Goal: Complete application form

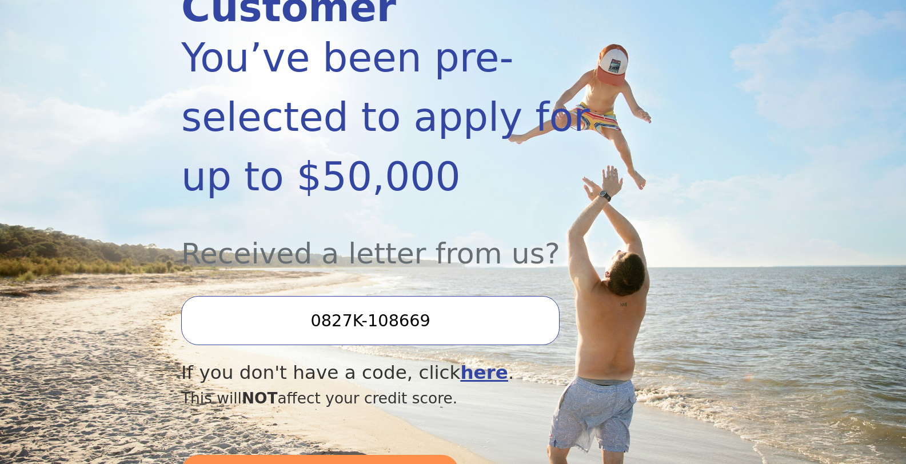
scroll to position [218, 0]
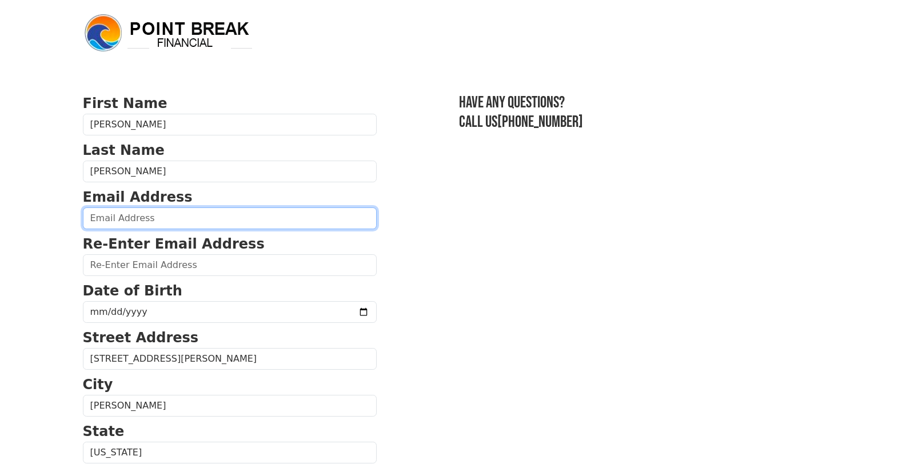
click at [154, 217] on input "email" at bounding box center [230, 219] width 294 height 22
type input "ekp2006@gmail.com"
type input "(336) 940-8512"
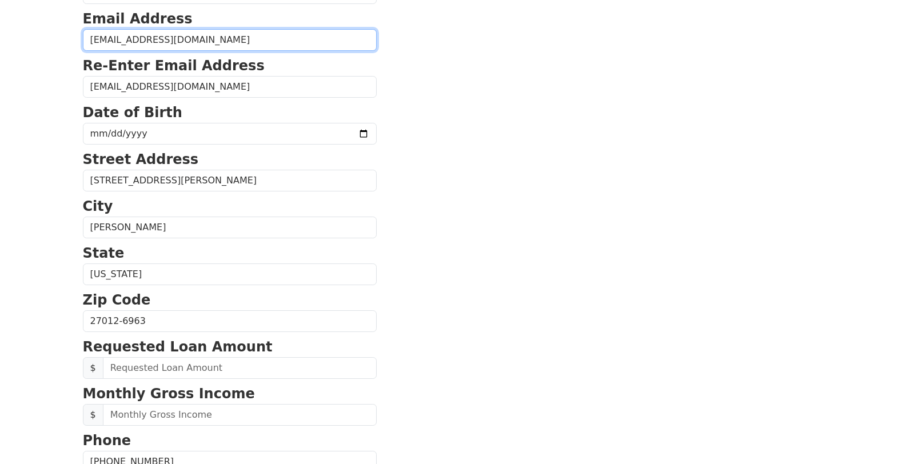
scroll to position [178, 0]
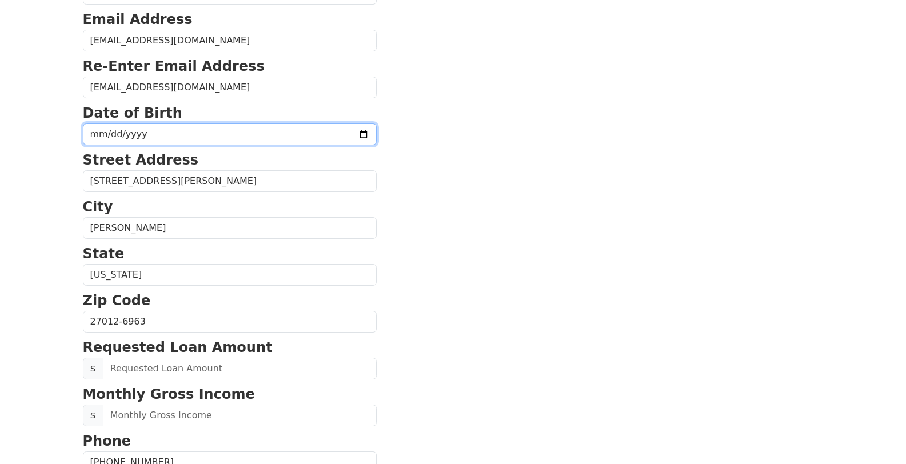
click at [170, 133] on input "date" at bounding box center [230, 135] width 294 height 22
type input "1980-04-25"
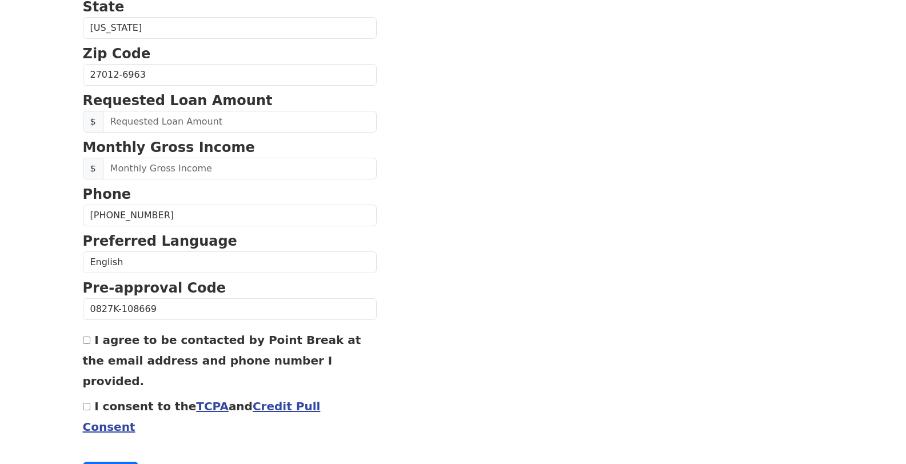
scroll to position [413, 0]
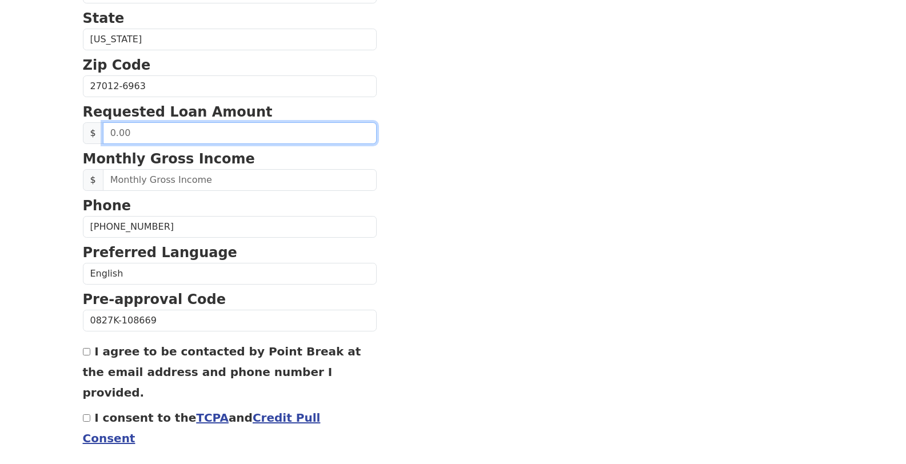
click at [134, 130] on input "text" at bounding box center [240, 133] width 274 height 22
type input "8,000.00"
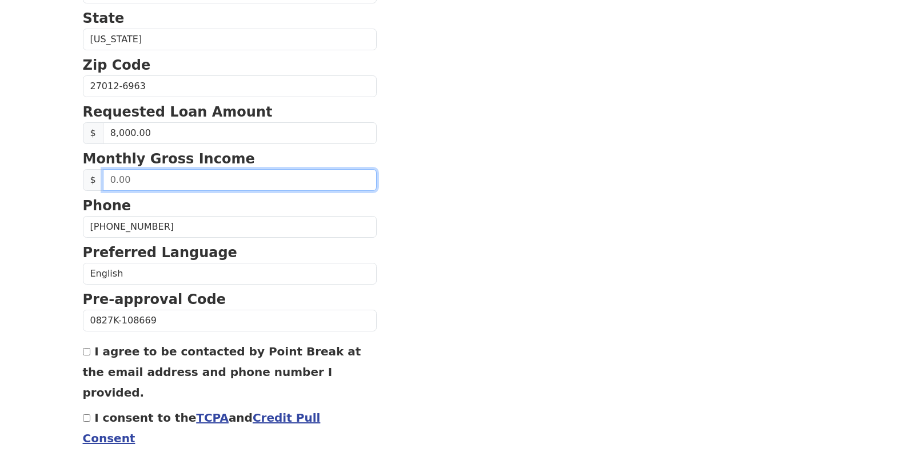
click at [128, 188] on input "text" at bounding box center [240, 180] width 274 height 22
type input "4,800.00"
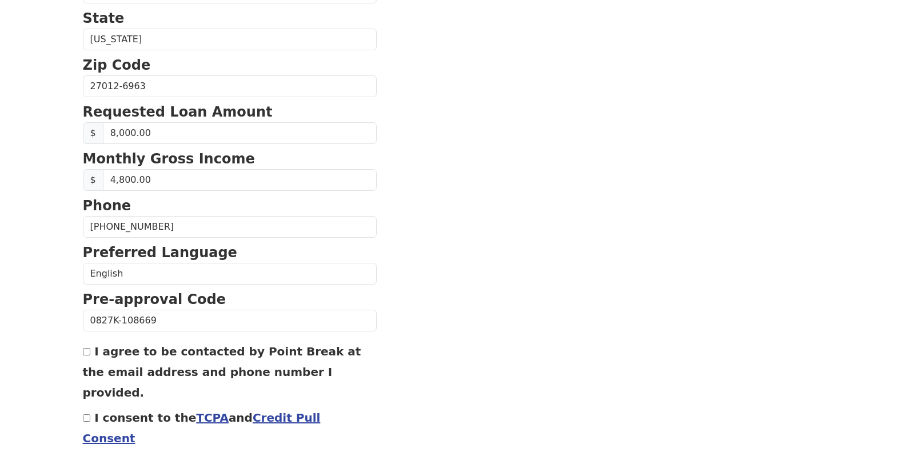
click at [353, 236] on section "First Name Edward Last Name Phelps Email Address ekp2006@gmail.com Re-Enter Ema…" at bounding box center [453, 87] width 741 height 815
click at [86, 353] on input "I agree to be contacted by Point Break at the email address and phone number I …" at bounding box center [86, 351] width 7 height 7
checkbox input "true"
click at [86, 415] on input "I consent to the TCPA and Credit Pull Consent" at bounding box center [86, 418] width 7 height 7
checkbox input "true"
